Goal: Navigation & Orientation: Find specific page/section

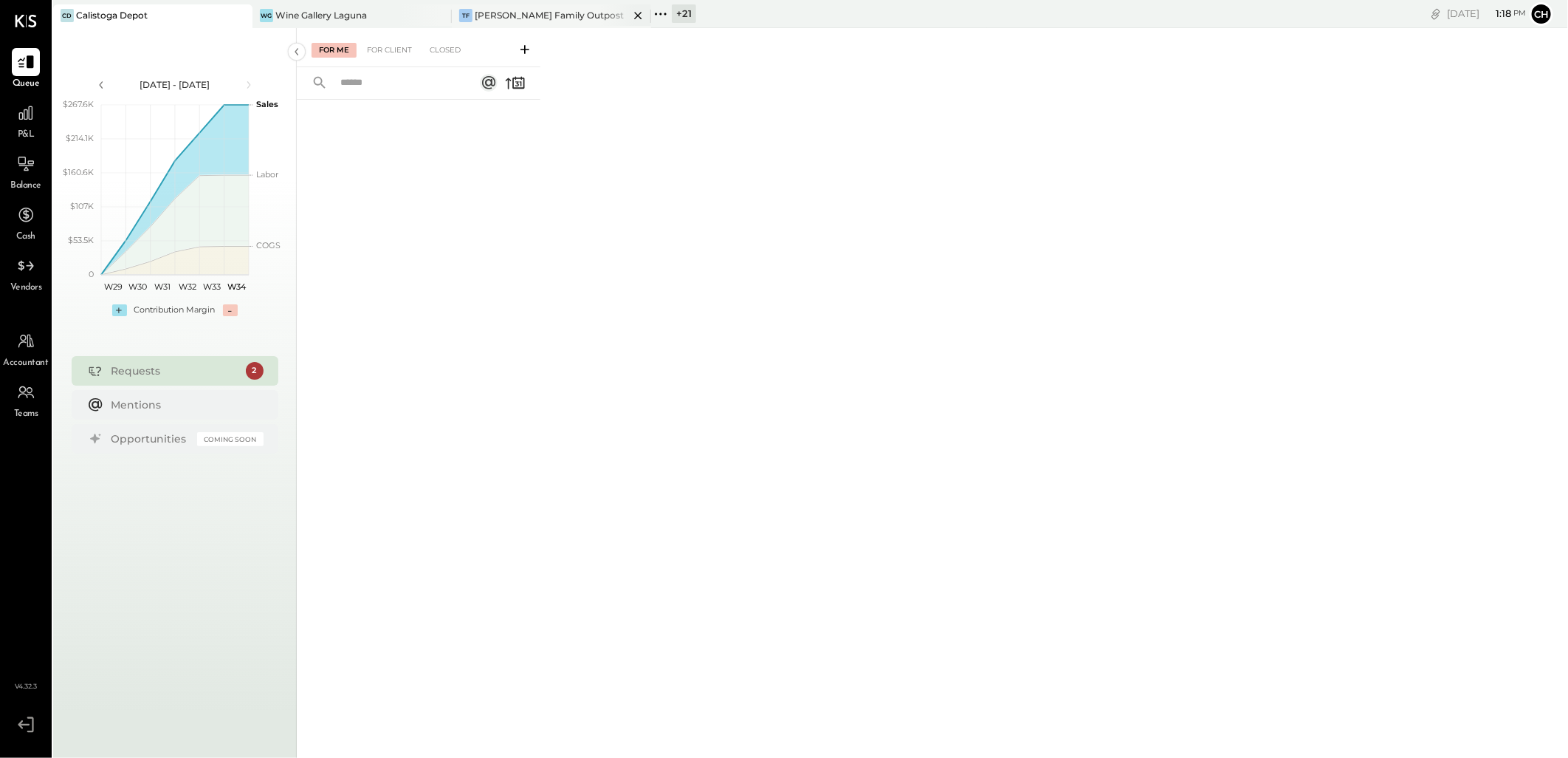
click at [558, 12] on div "[PERSON_NAME] Family Outpost" at bounding box center [549, 15] width 149 height 12
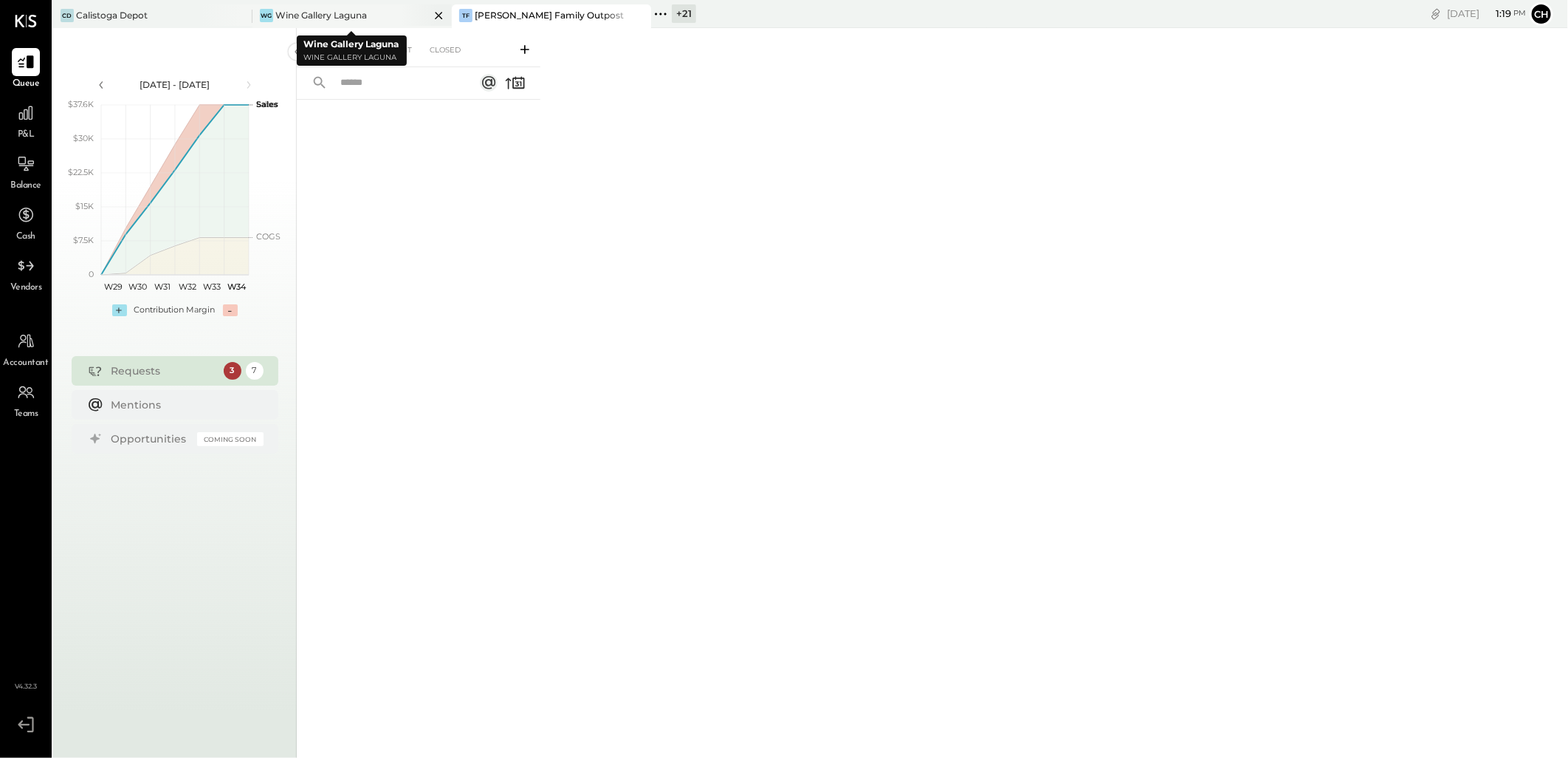
click at [346, 17] on div "Wine Gallery Laguna" at bounding box center [321, 15] width 92 height 12
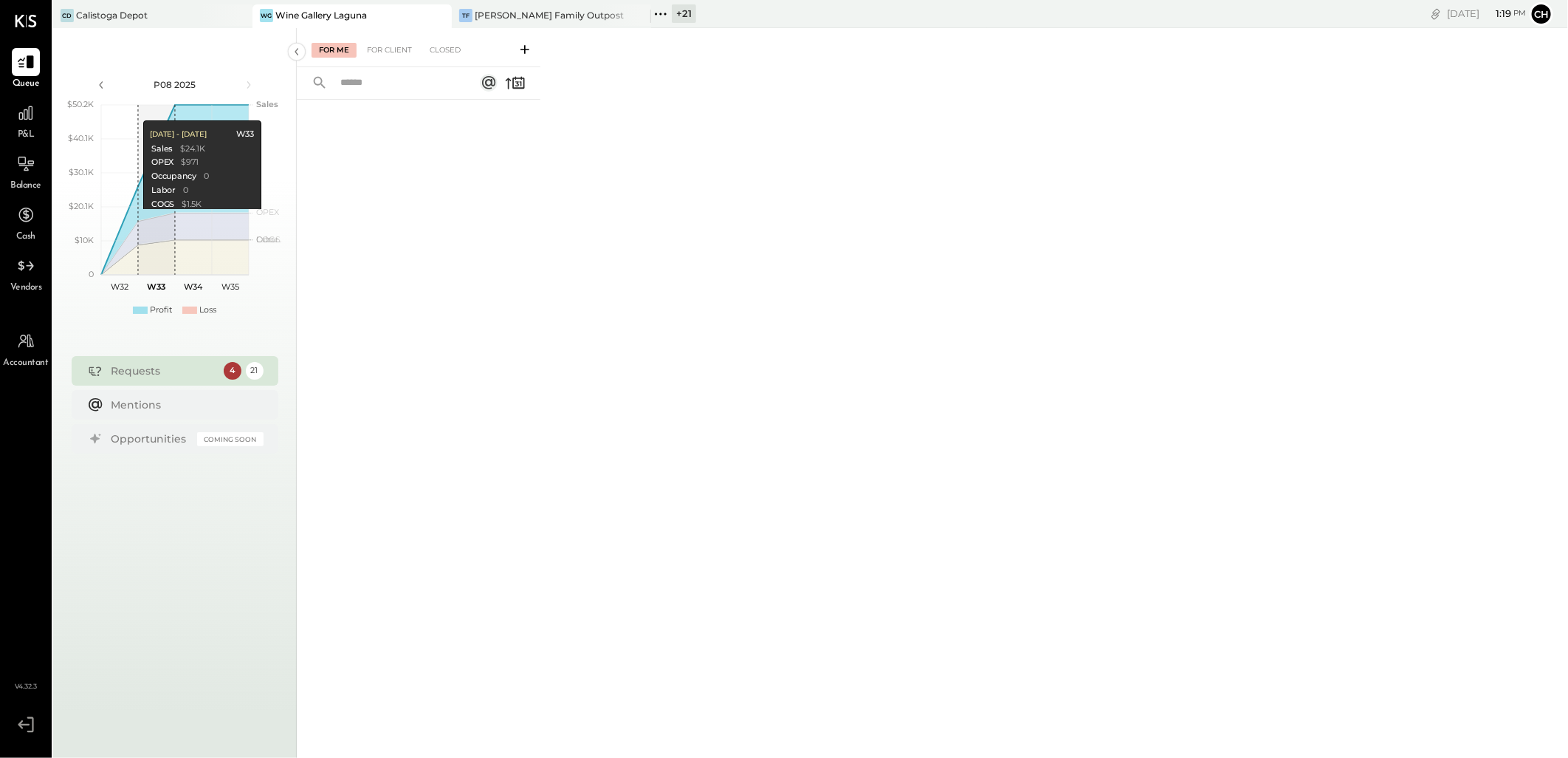
click at [662, 12] on icon at bounding box center [661, 14] width 19 height 19
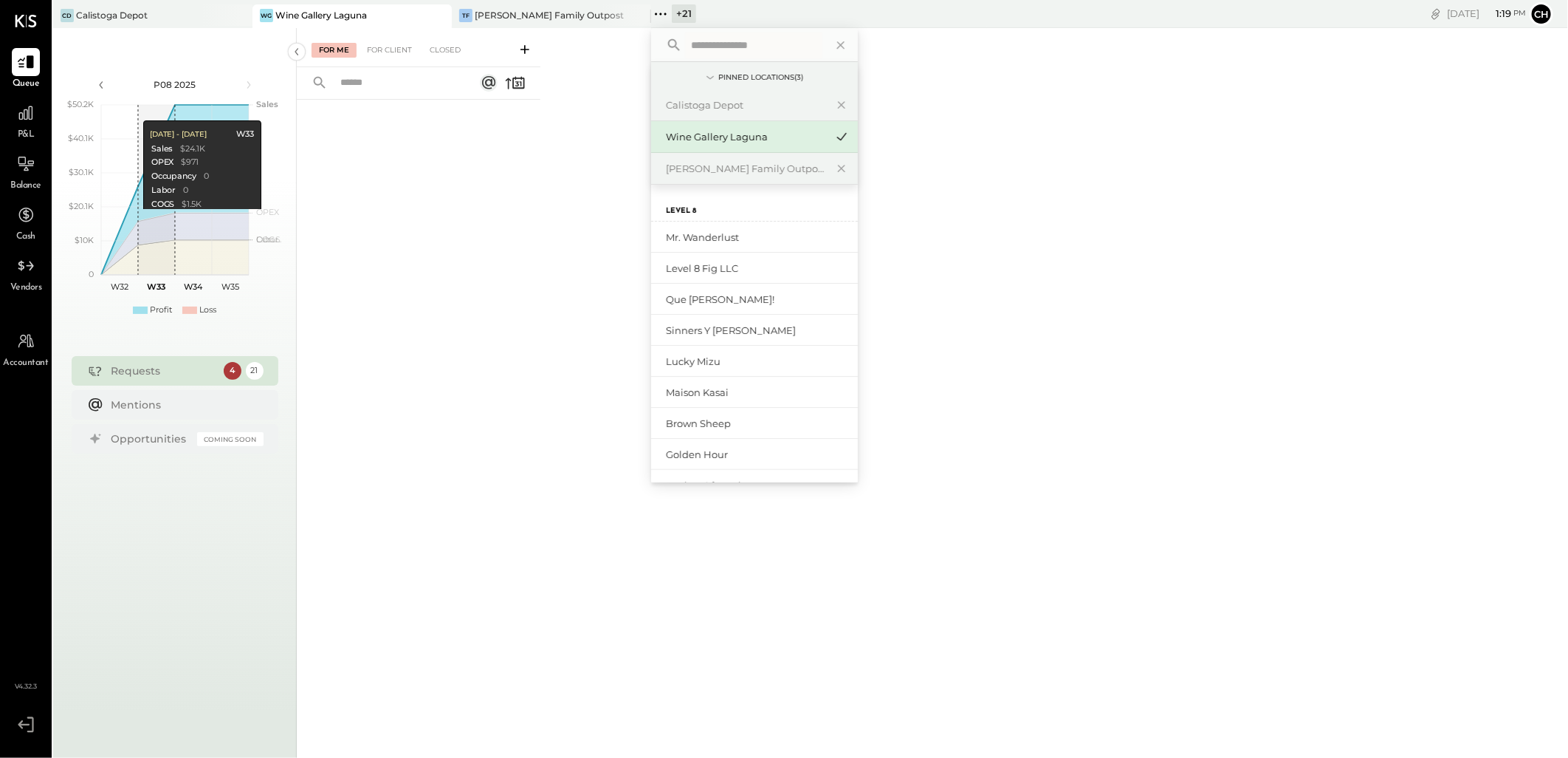
click at [729, 44] on input "text" at bounding box center [754, 45] width 137 height 26
type input "*******"
click at [717, 455] on div "Corporate (Level 8)" at bounding box center [746, 456] width 160 height 14
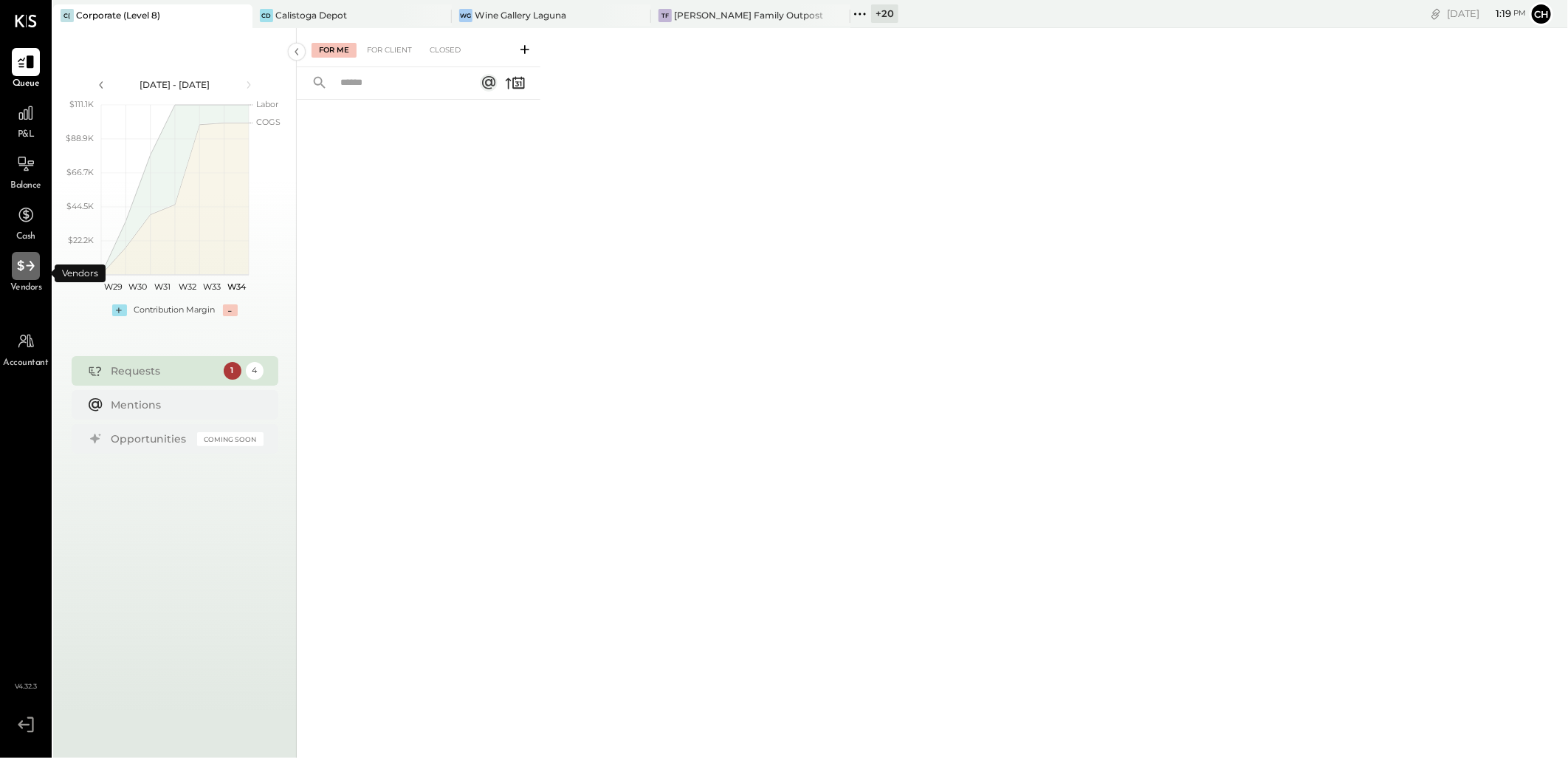
click at [28, 265] on icon at bounding box center [26, 265] width 17 height 11
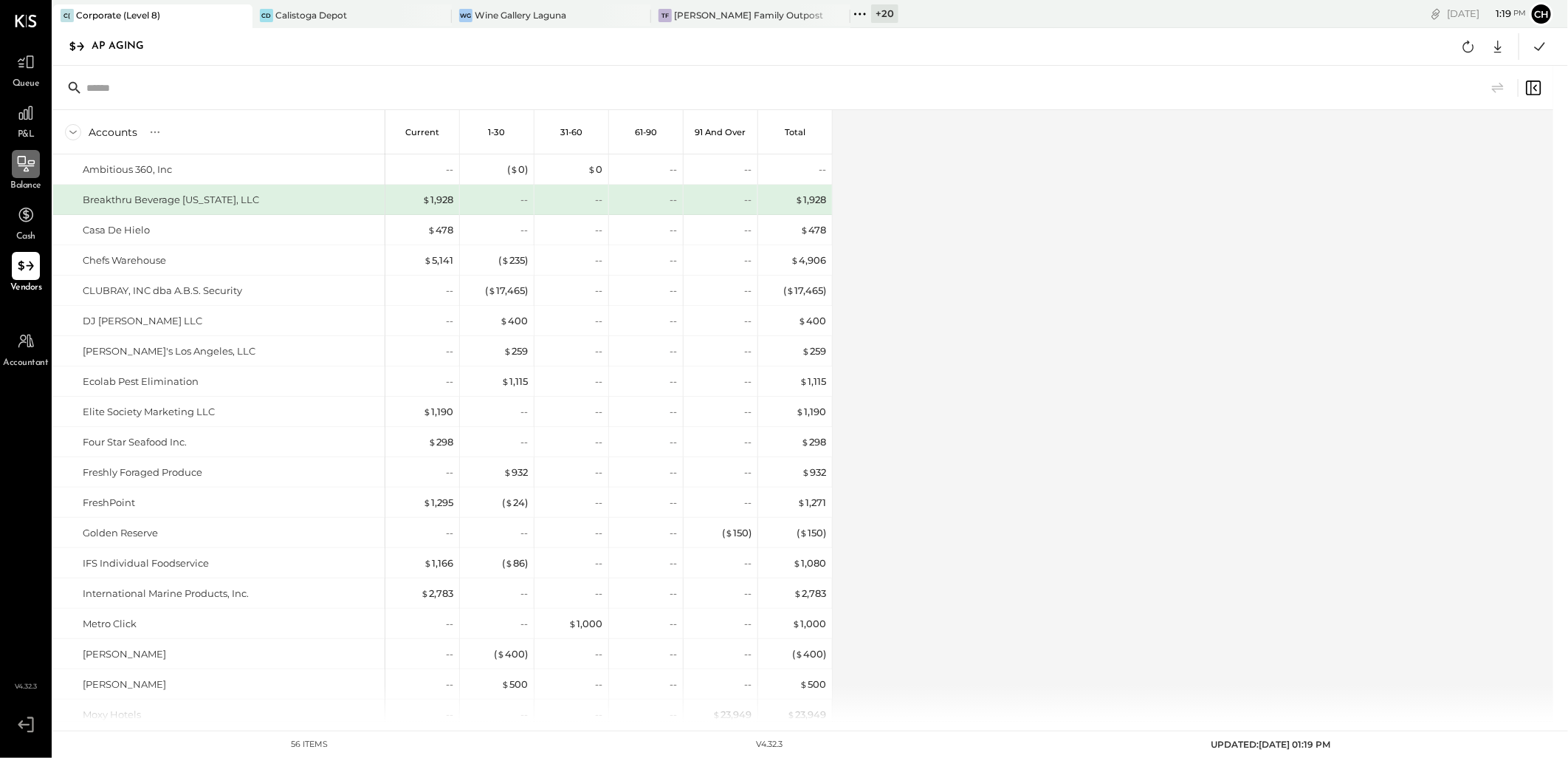
click at [30, 168] on icon at bounding box center [26, 164] width 19 height 19
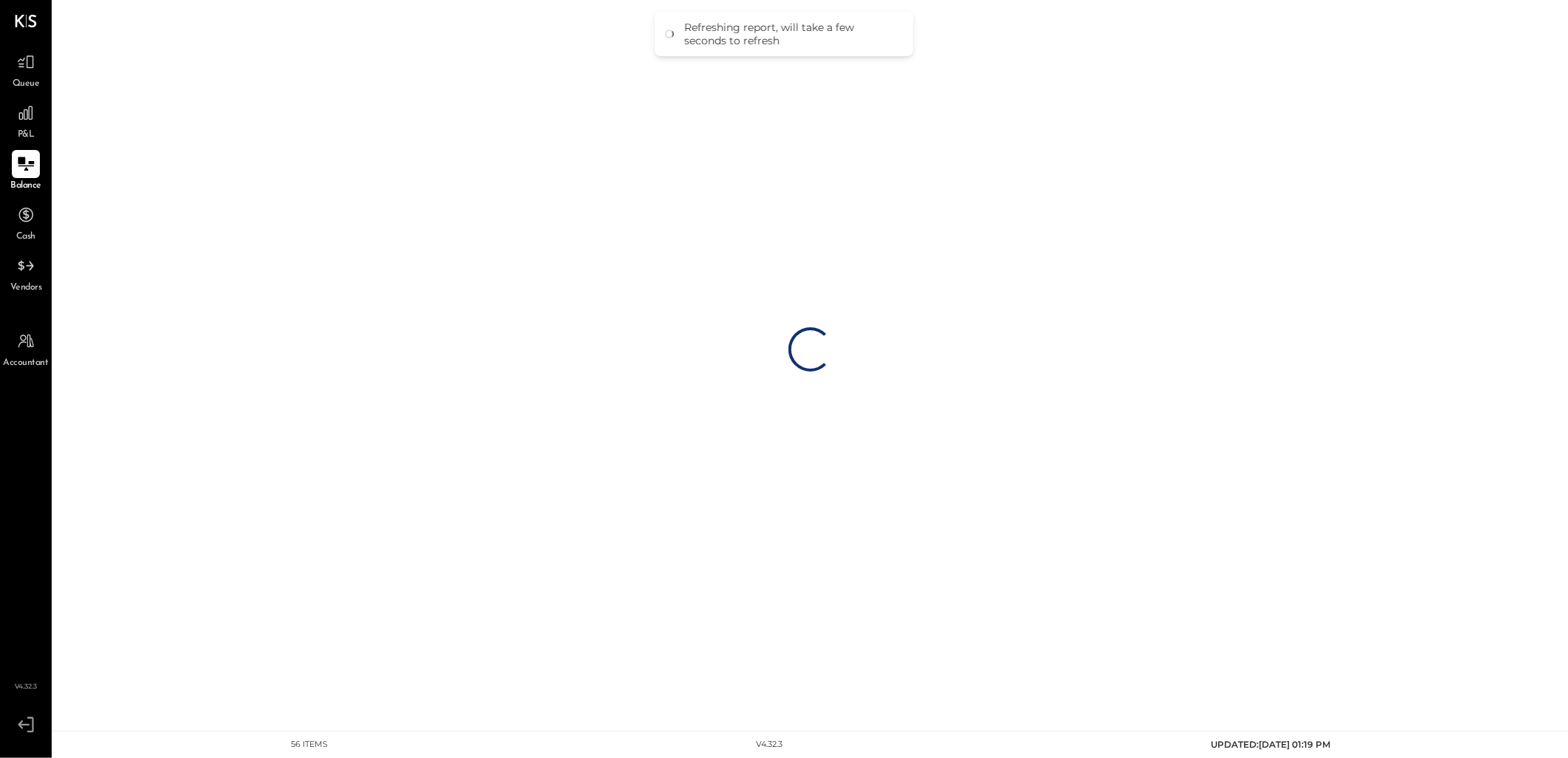
click at [26, 78] on span "Queue" at bounding box center [26, 84] width 27 height 13
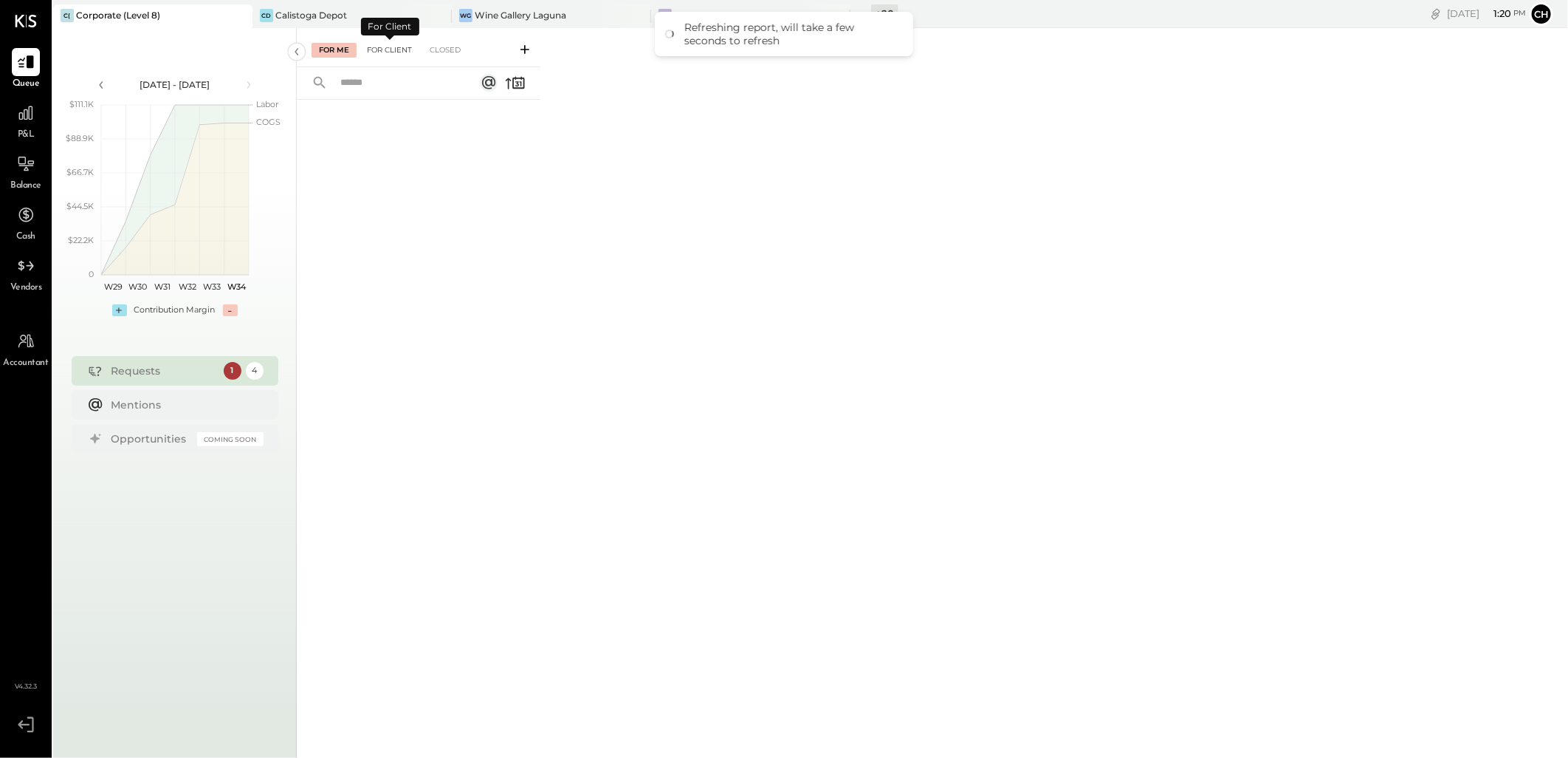
click at [385, 50] on div "For Client" at bounding box center [389, 50] width 60 height 15
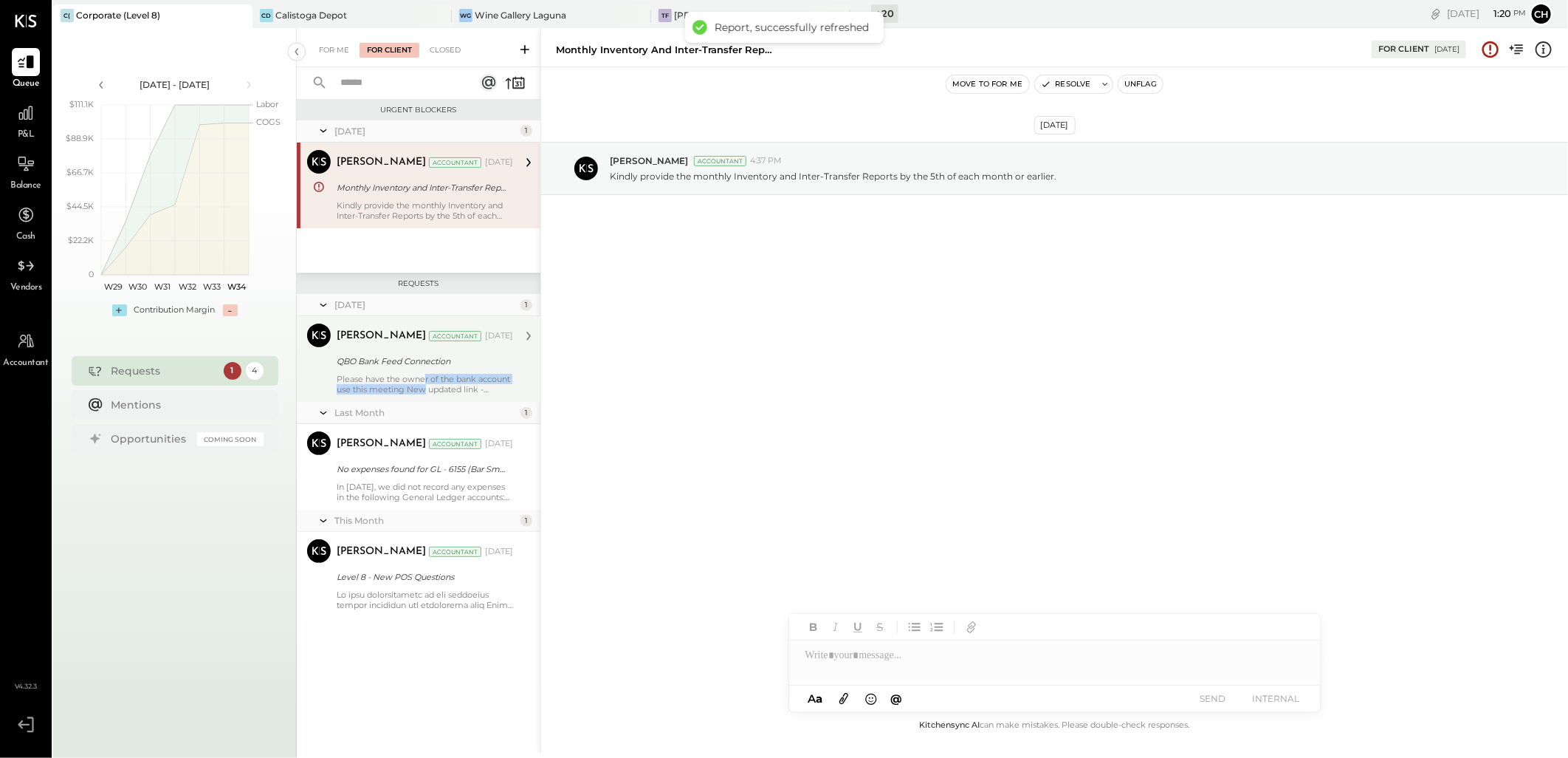
click at [425, 382] on div "Please have the owner of the bank account use this meeting New updated link - […" at bounding box center [425, 384] width 177 height 21
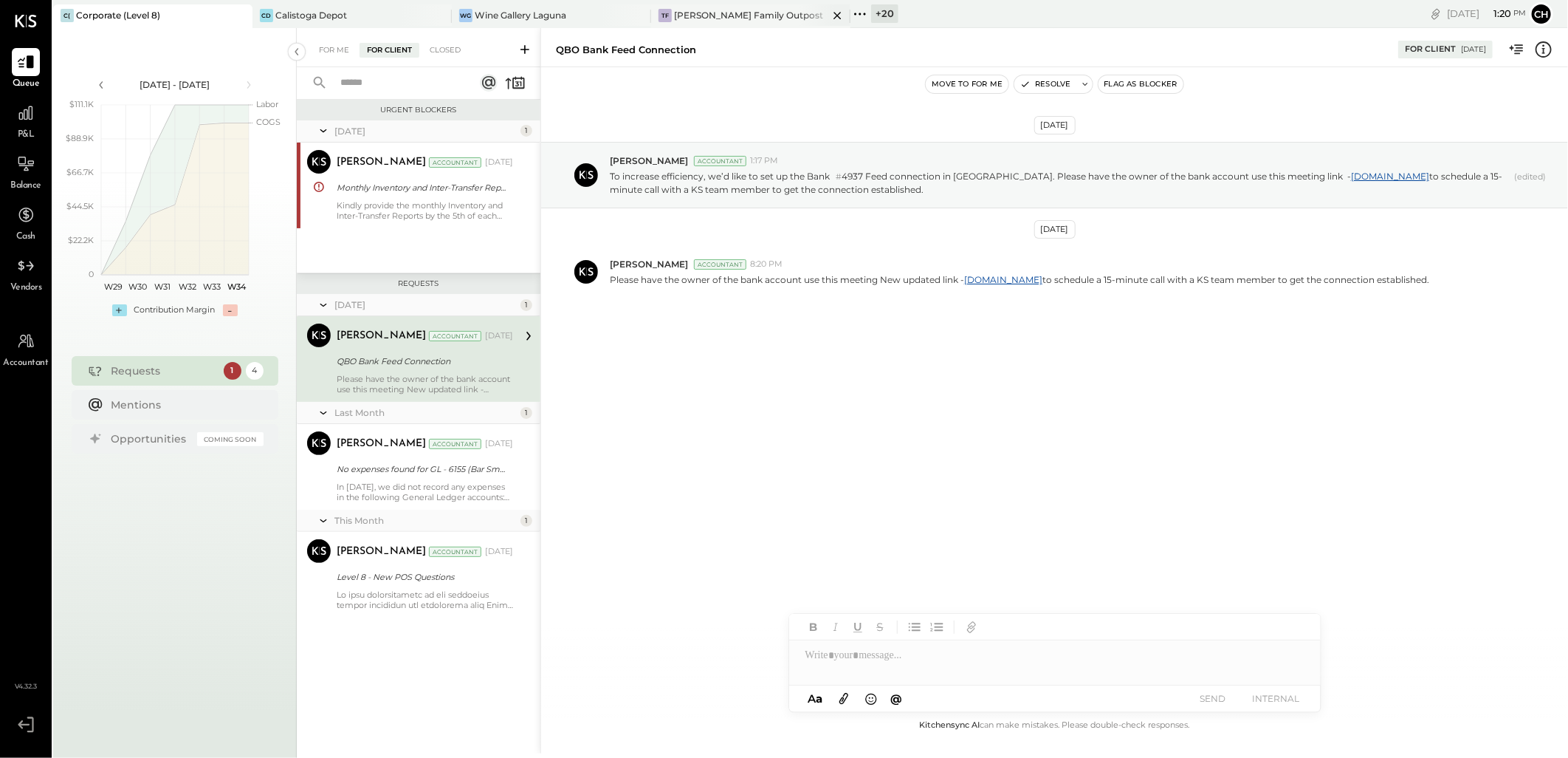
click at [746, 15] on div "[PERSON_NAME] Family Outpost" at bounding box center [748, 15] width 149 height 12
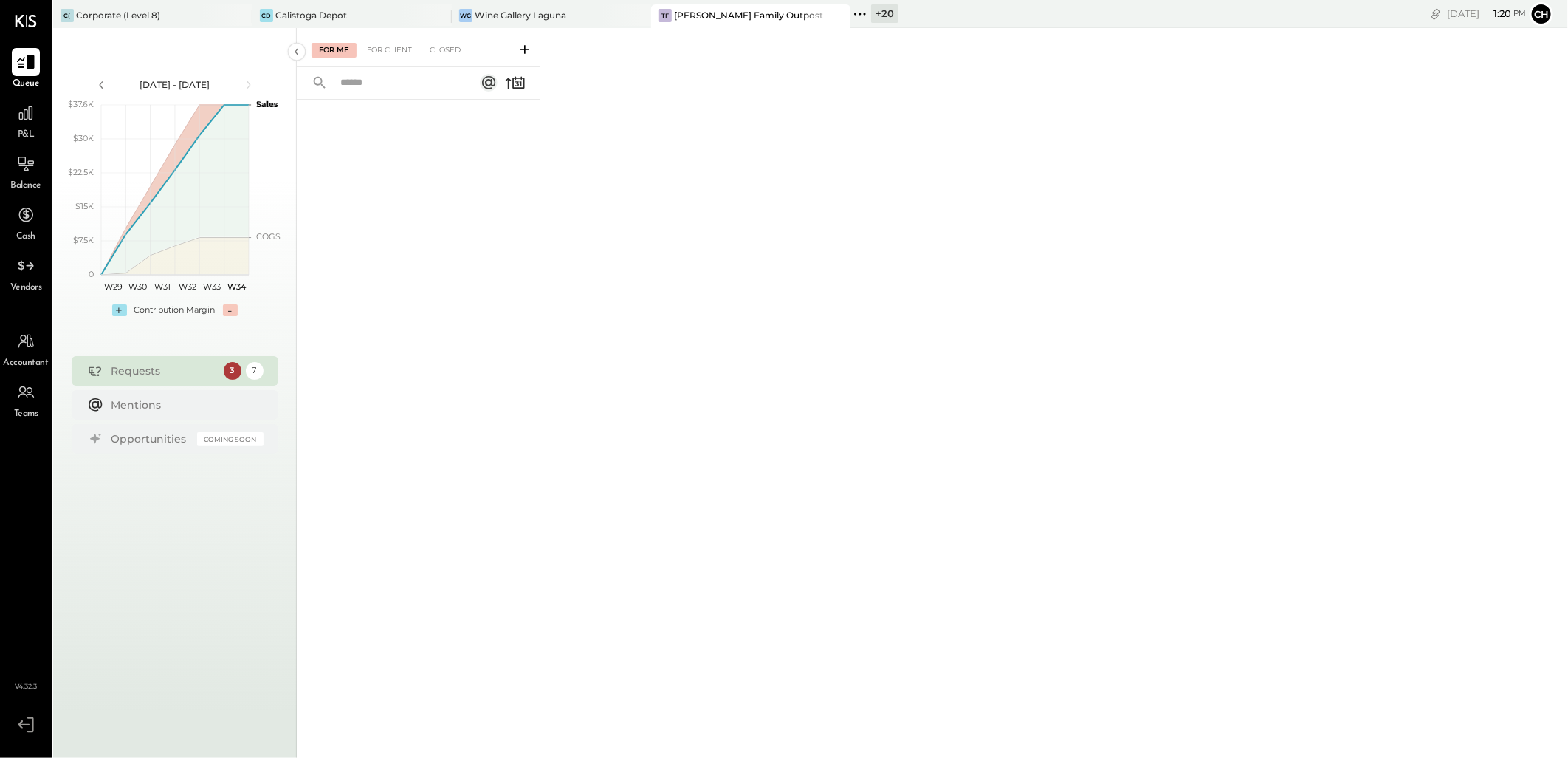
click at [19, 64] on icon at bounding box center [26, 62] width 18 height 14
click at [21, 67] on icon at bounding box center [26, 62] width 19 height 19
click at [26, 71] on div at bounding box center [26, 62] width 28 height 28
click at [402, 54] on div "For Client" at bounding box center [389, 50] width 60 height 15
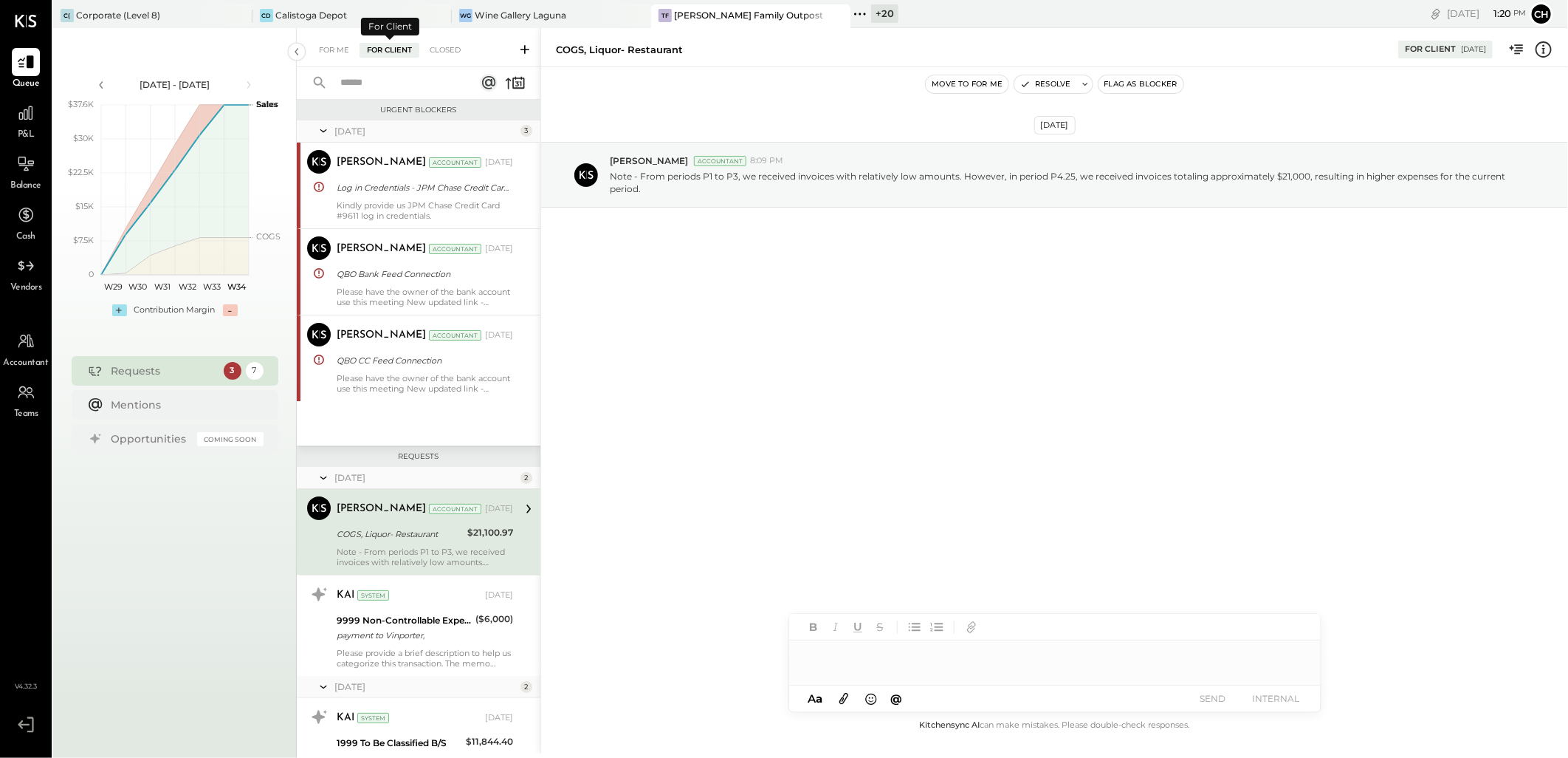
scroll to position [106, 0]
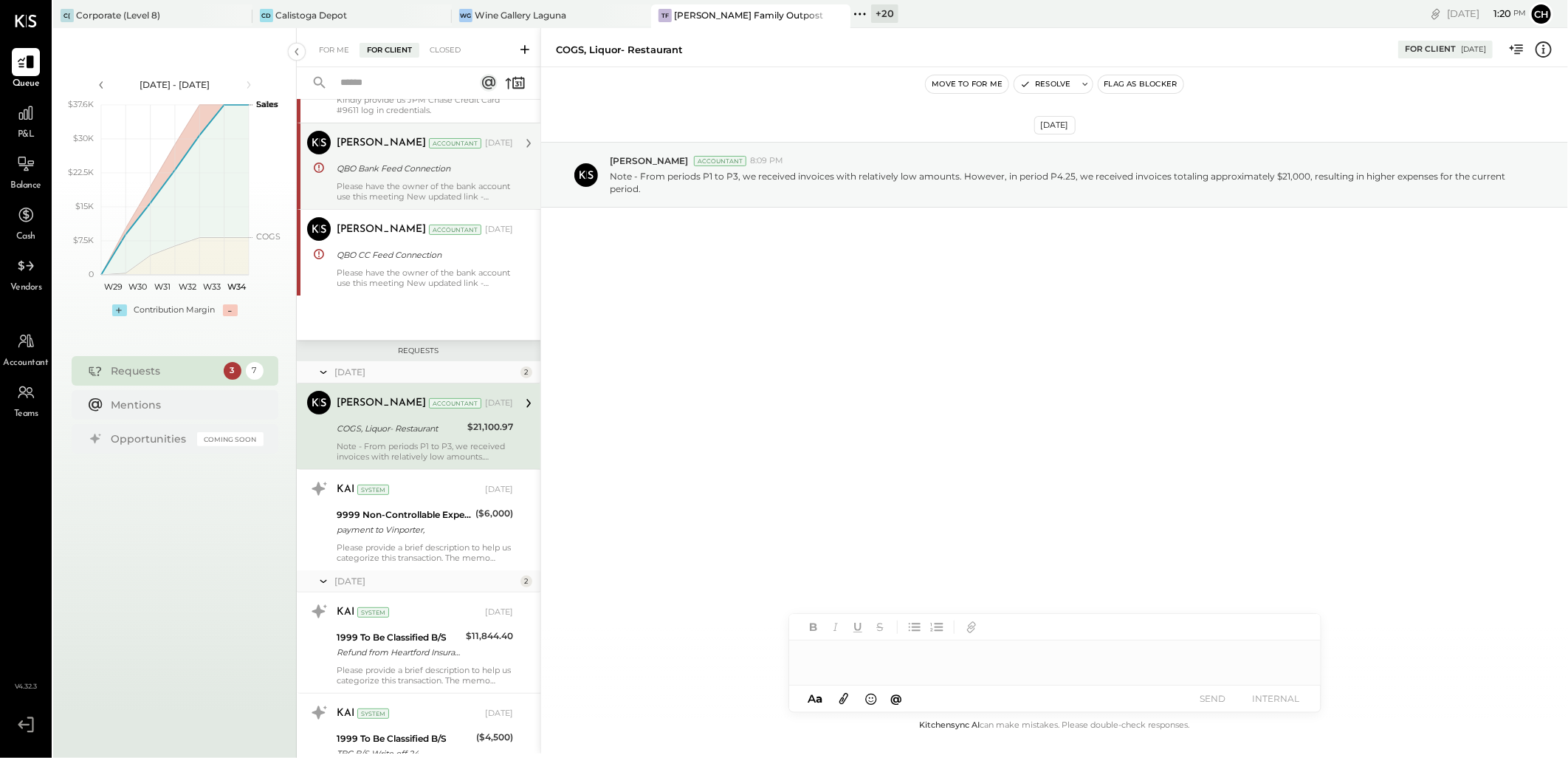
click at [421, 181] on div "Please have the owner of the bank account use this meeting New updated link - […" at bounding box center [425, 191] width 177 height 21
